Goal: Check status: Check status

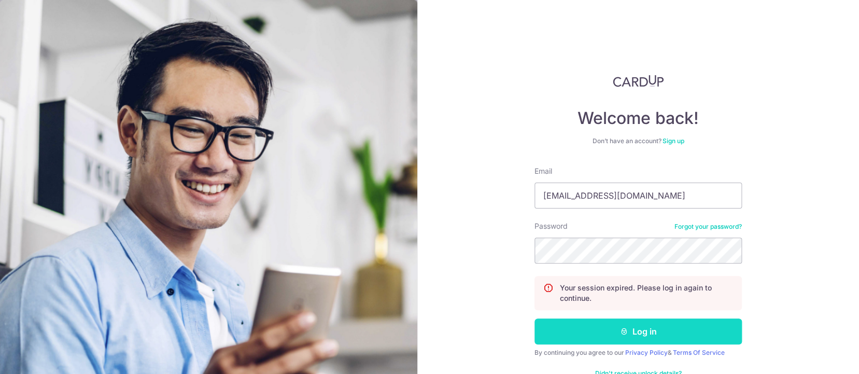
click at [603, 326] on button "Log in" at bounding box center [638, 331] width 207 height 26
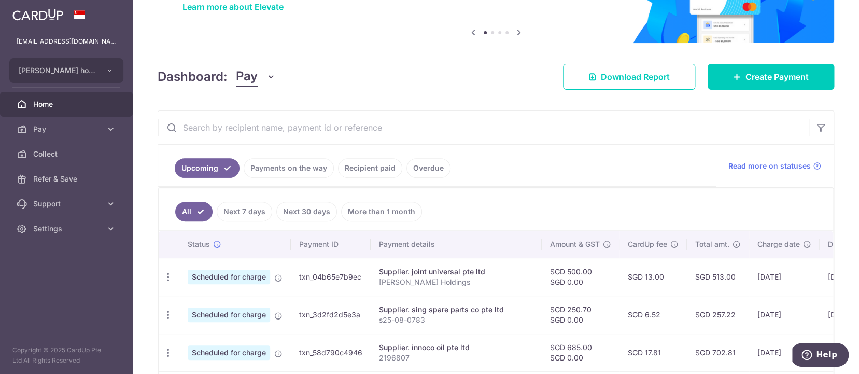
scroll to position [90, 0]
click at [363, 164] on link "Recipient paid" at bounding box center [370, 168] width 64 height 20
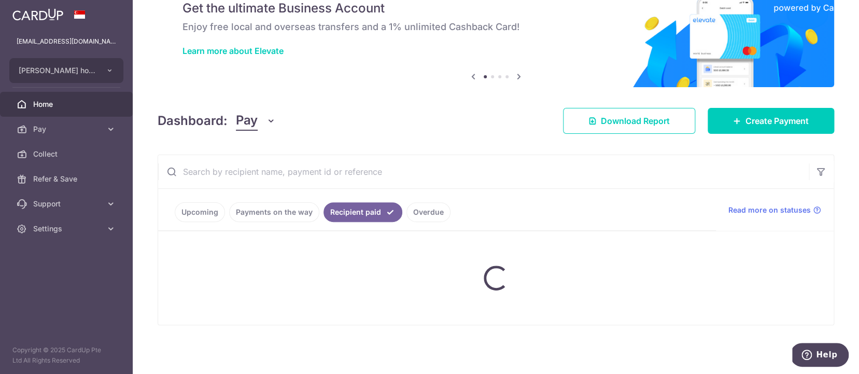
scroll to position [46, 0]
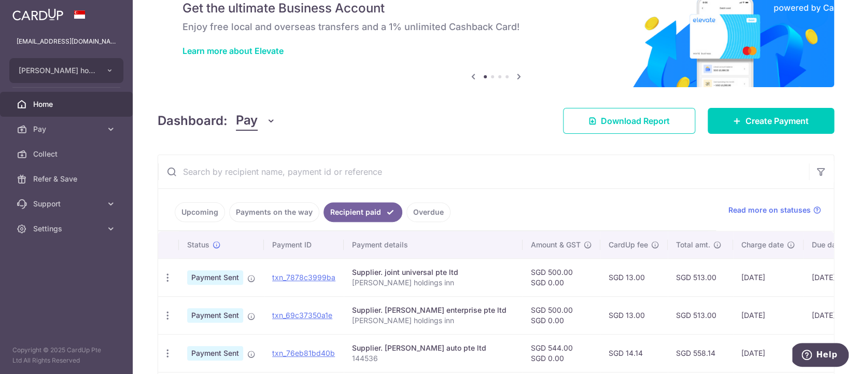
click at [443, 175] on input "text" at bounding box center [483, 171] width 651 height 33
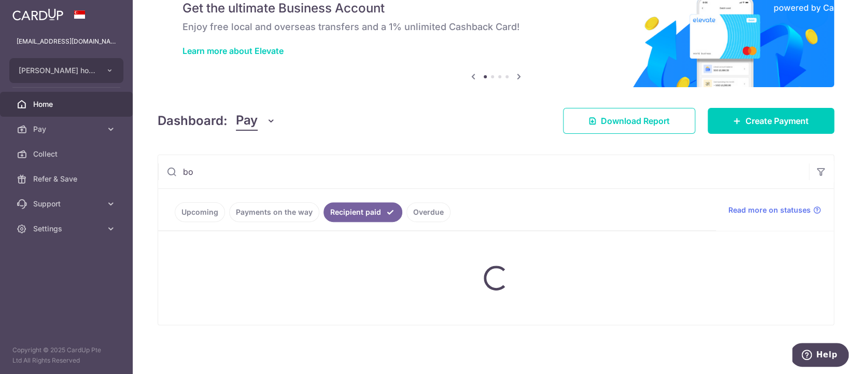
type input "b"
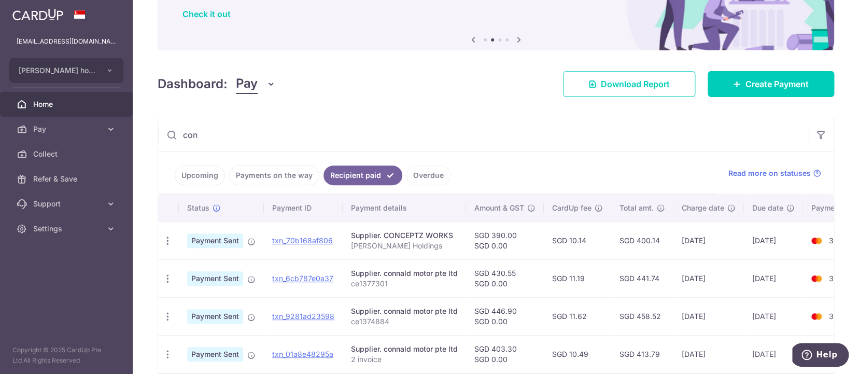
scroll to position [105, 0]
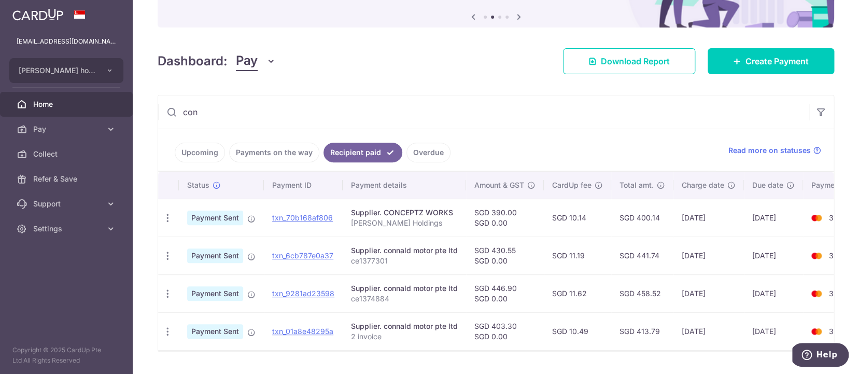
type input "con"
click at [203, 153] on link "Upcoming" at bounding box center [200, 153] width 50 height 20
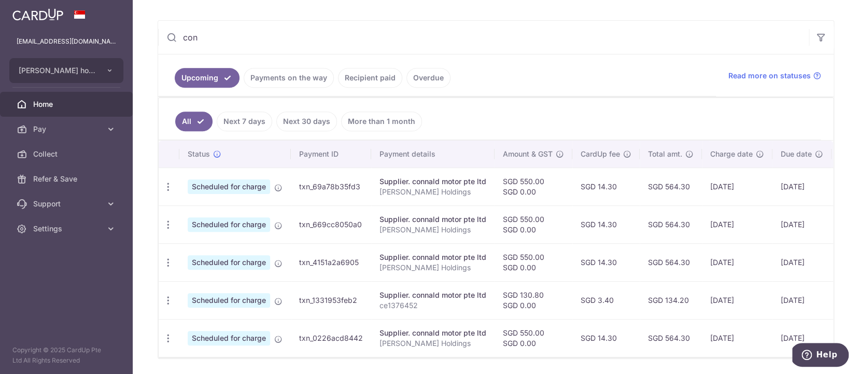
scroll to position [188, 0]
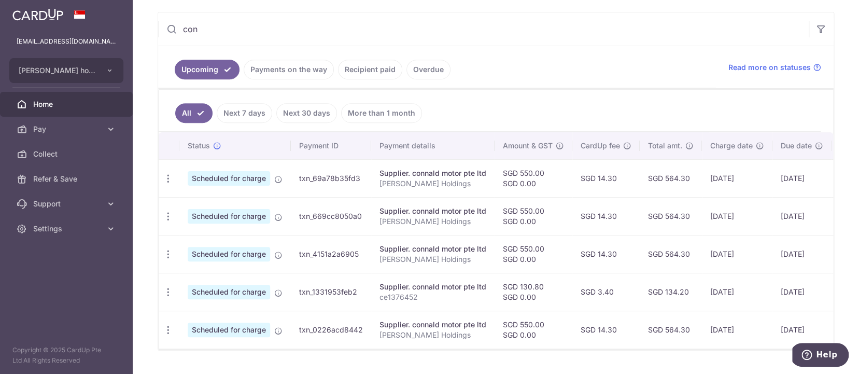
click at [247, 111] on link "Next 7 days" at bounding box center [244, 113] width 55 height 20
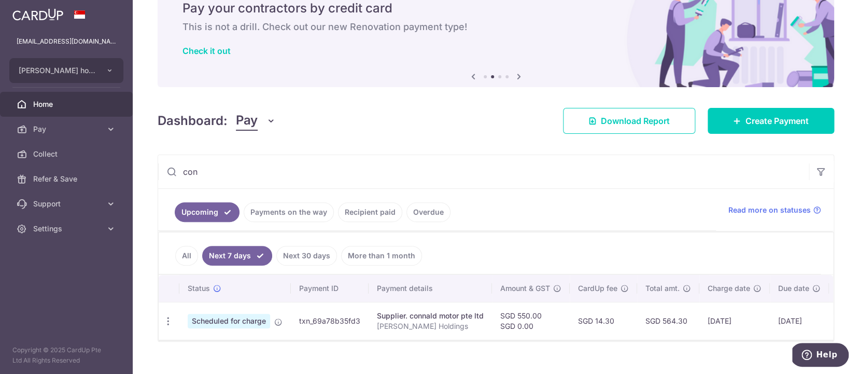
scroll to position [62, 0]
